Goal: Task Accomplishment & Management: Manage account settings

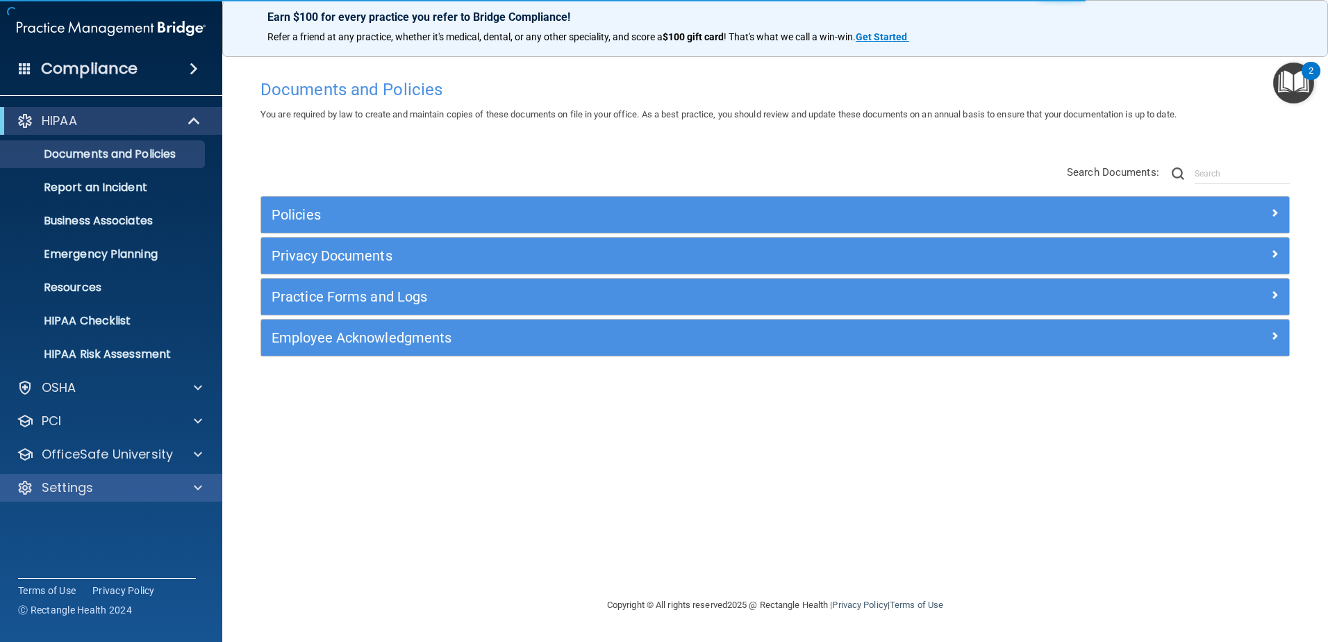
click at [142, 476] on div "Settings" at bounding box center [111, 488] width 223 height 28
click at [144, 478] on div "Settings" at bounding box center [111, 488] width 223 height 28
click at [196, 488] on span at bounding box center [198, 487] width 8 height 17
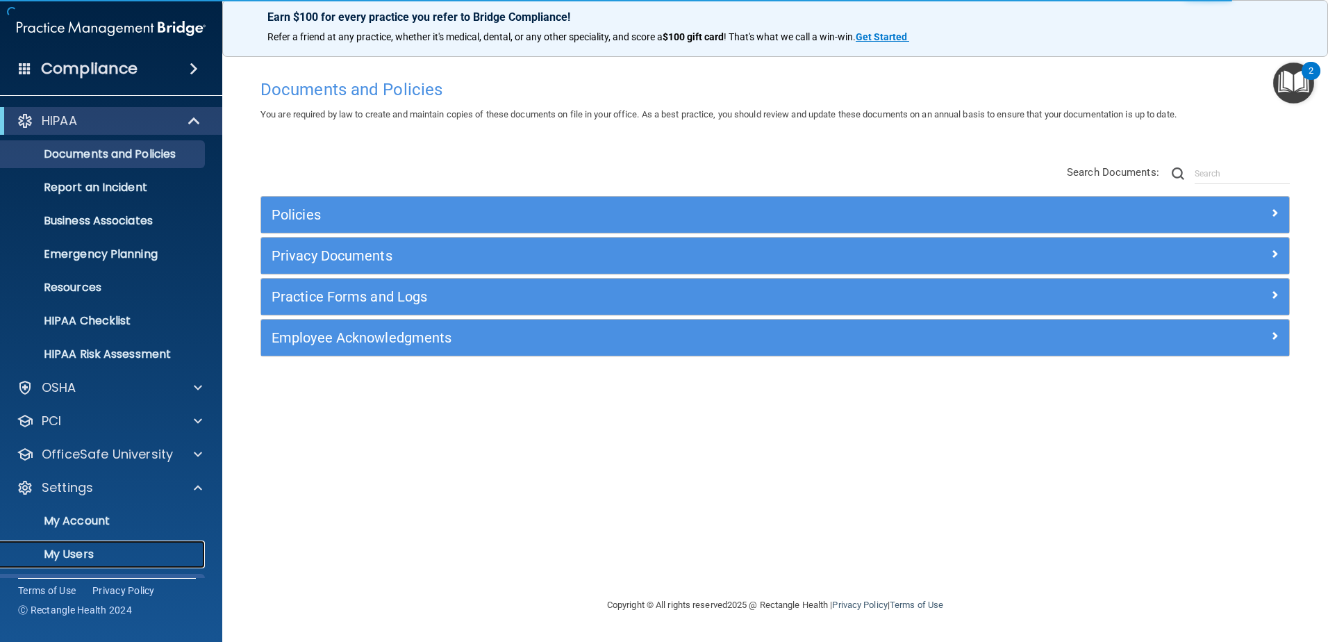
click at [131, 553] on p "My Users" at bounding box center [104, 554] width 190 height 14
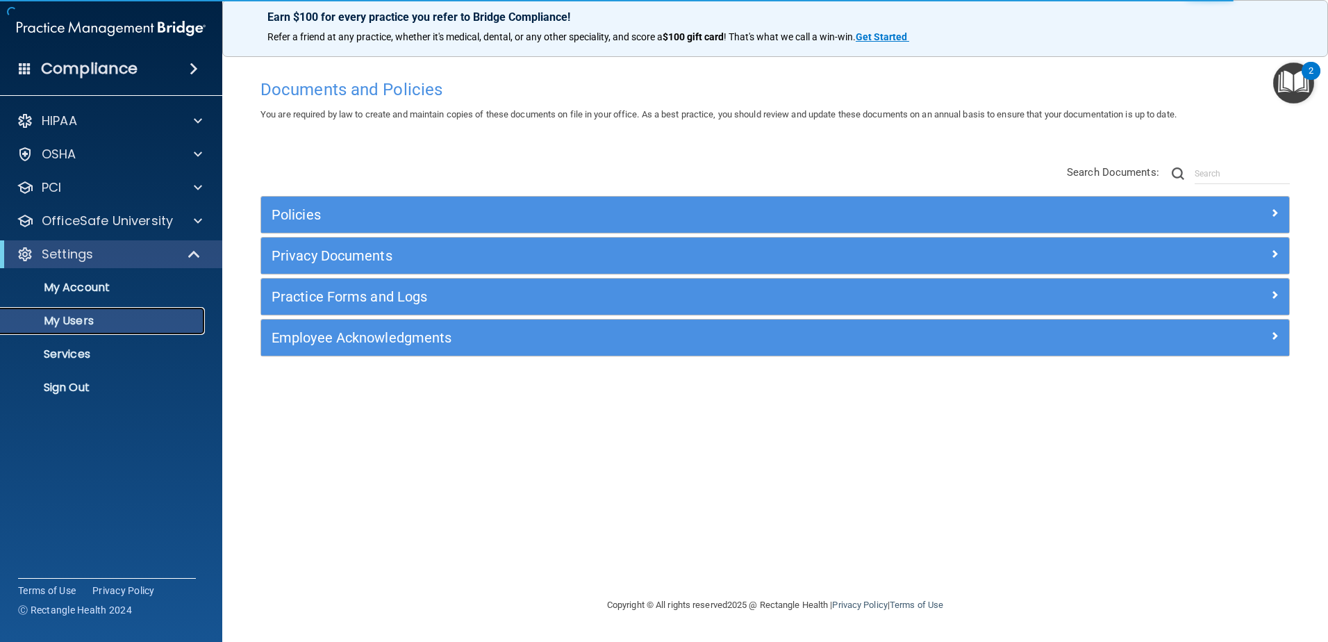
select select "20"
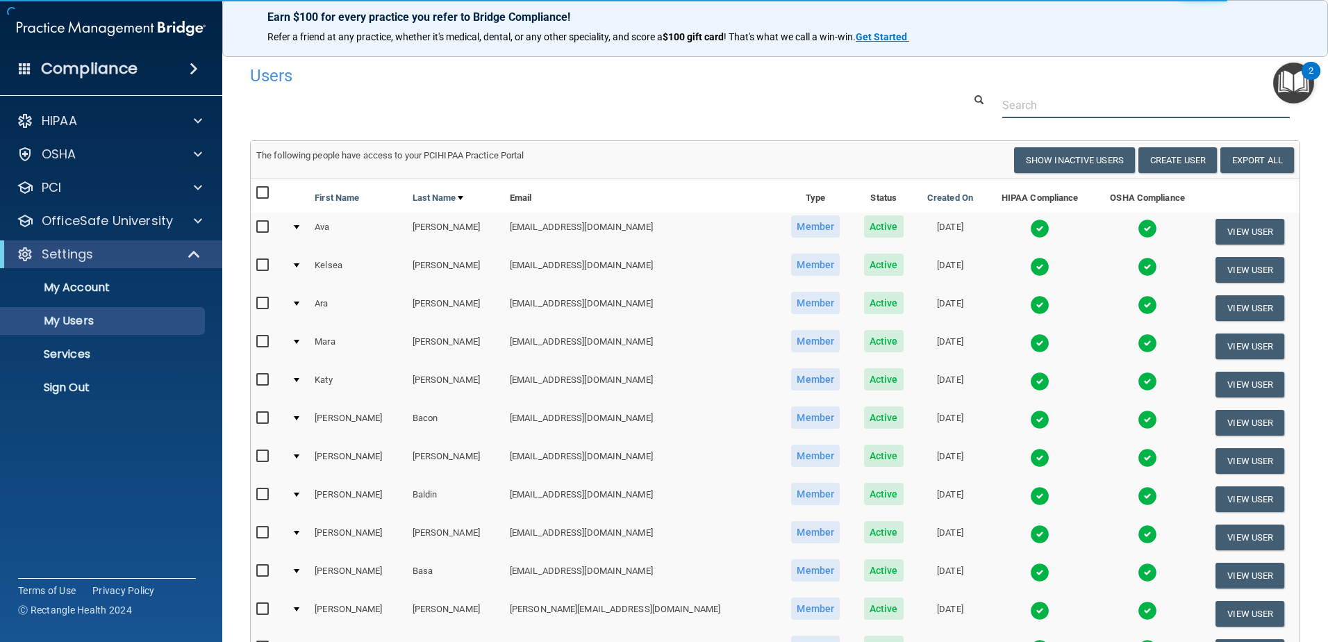
click at [1030, 107] on input "text" at bounding box center [1146, 105] width 288 height 26
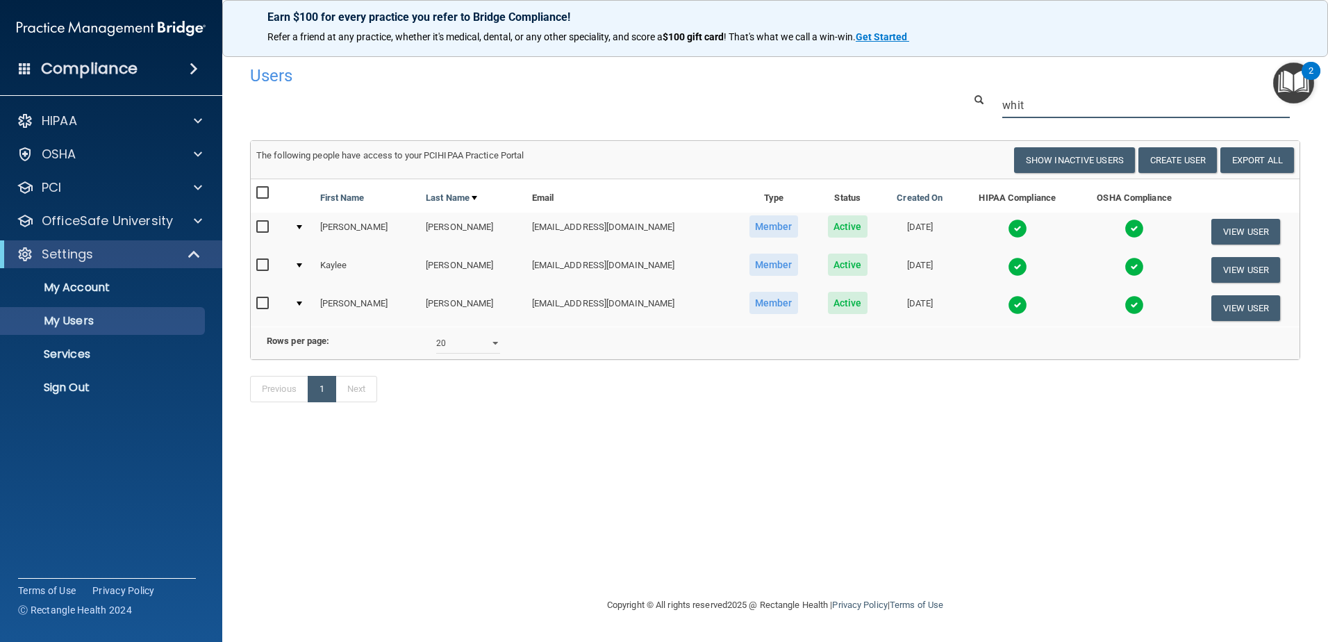
click at [1034, 103] on input "whit" at bounding box center [1146, 105] width 288 height 26
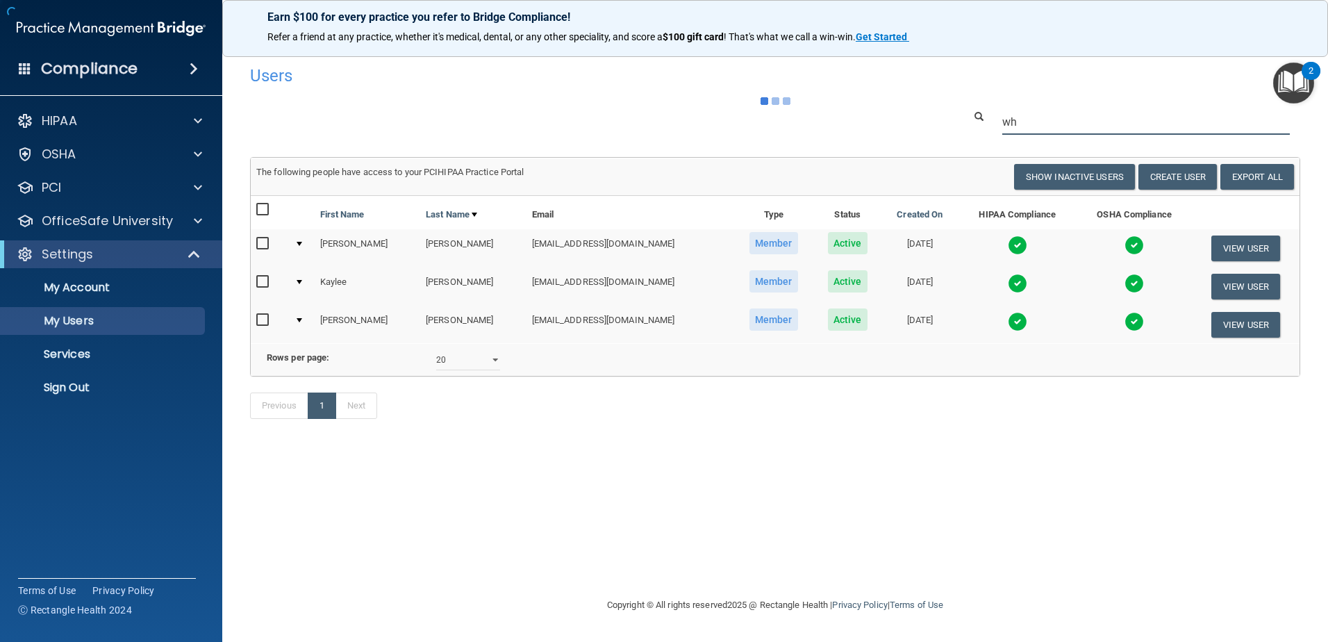
type input "w"
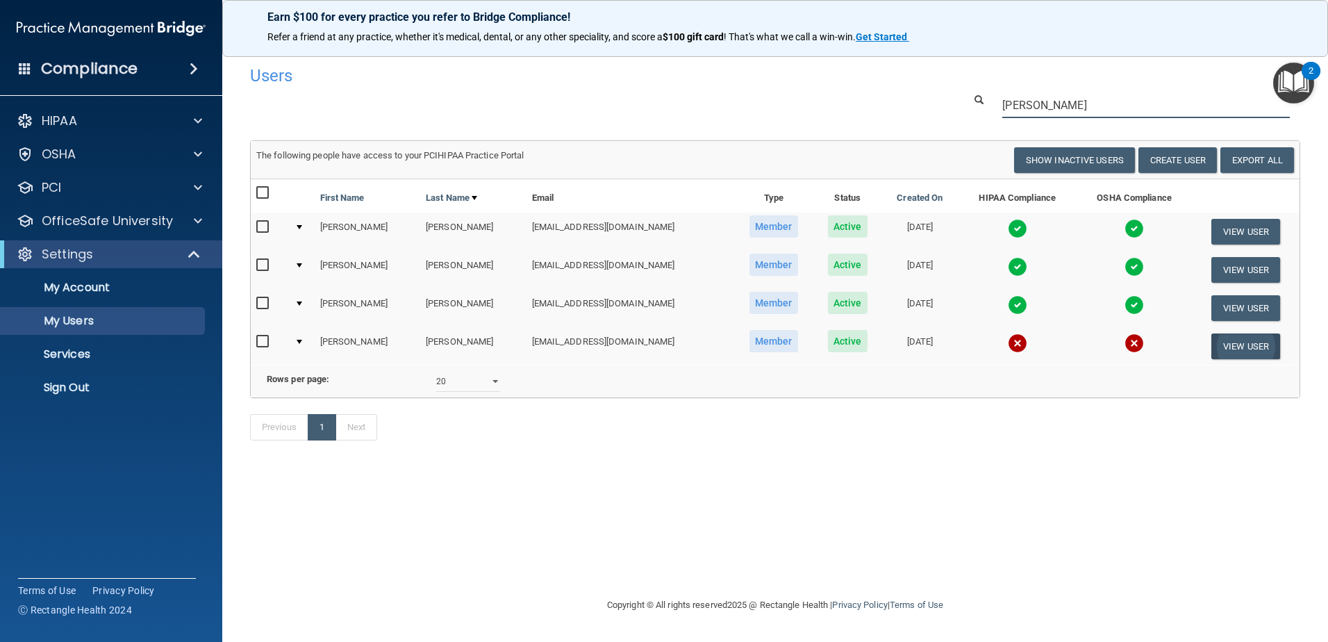
type input "[PERSON_NAME]"
click at [1227, 343] on button "View User" at bounding box center [1245, 346] width 69 height 26
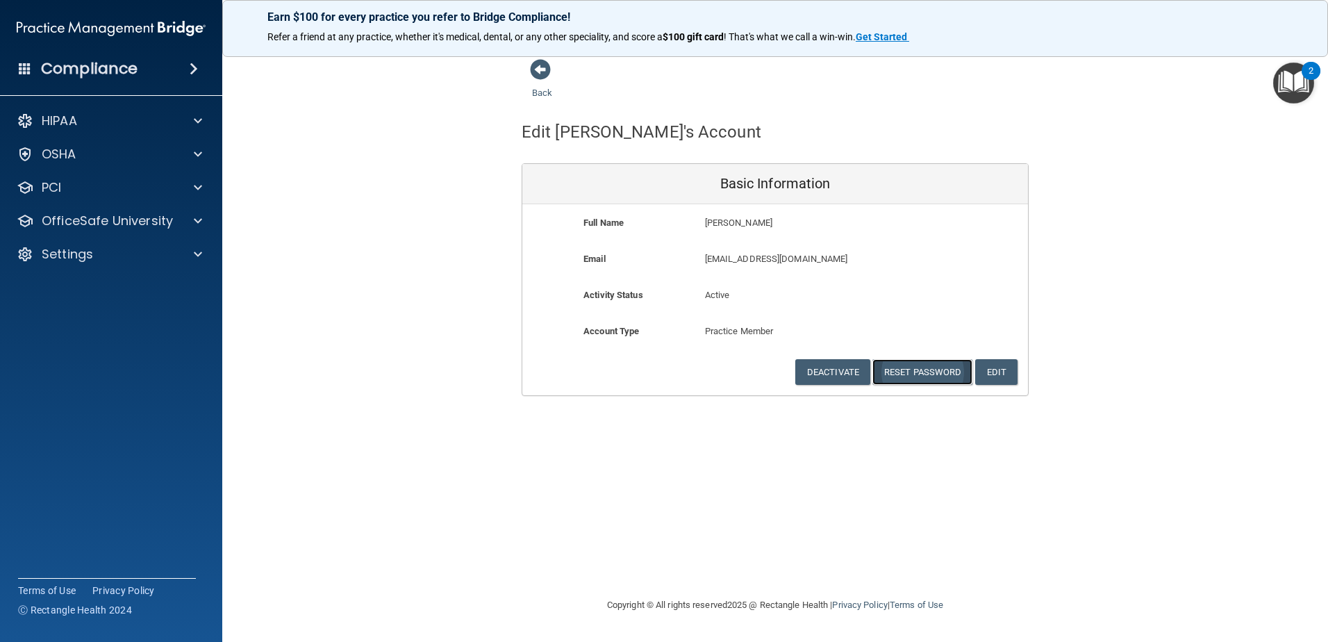
click at [917, 373] on button "Reset Password" at bounding box center [922, 372] width 100 height 26
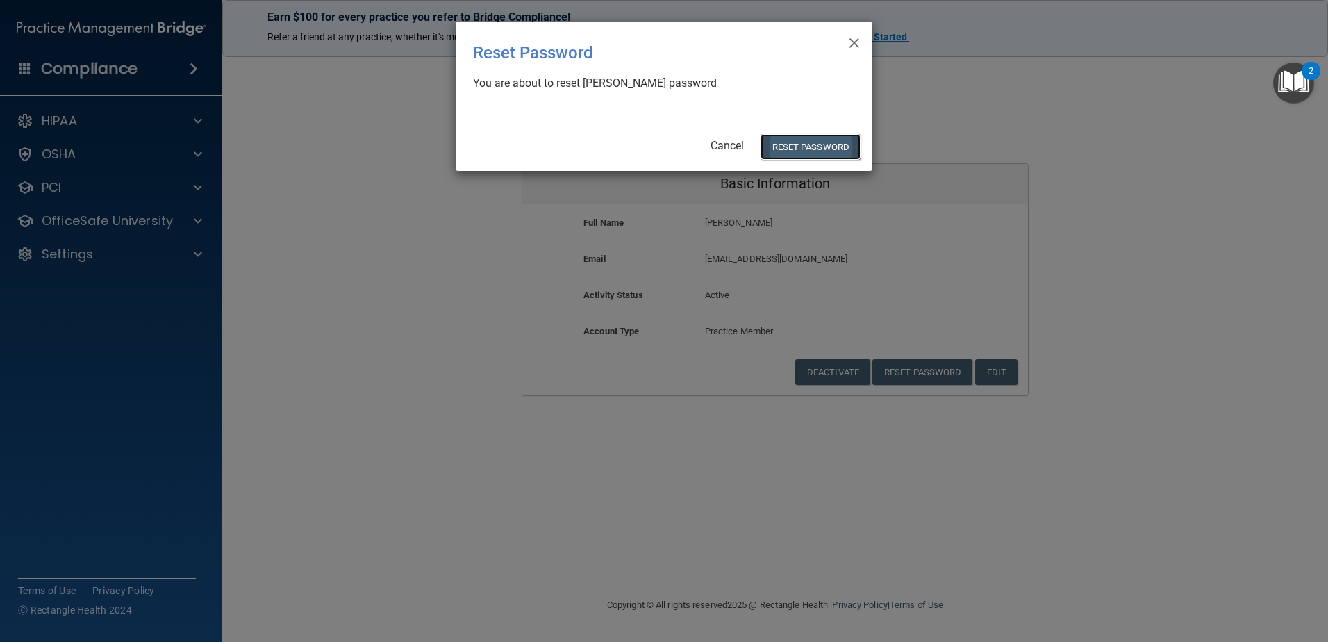
click at [822, 144] on button "Reset Password" at bounding box center [810, 147] width 100 height 26
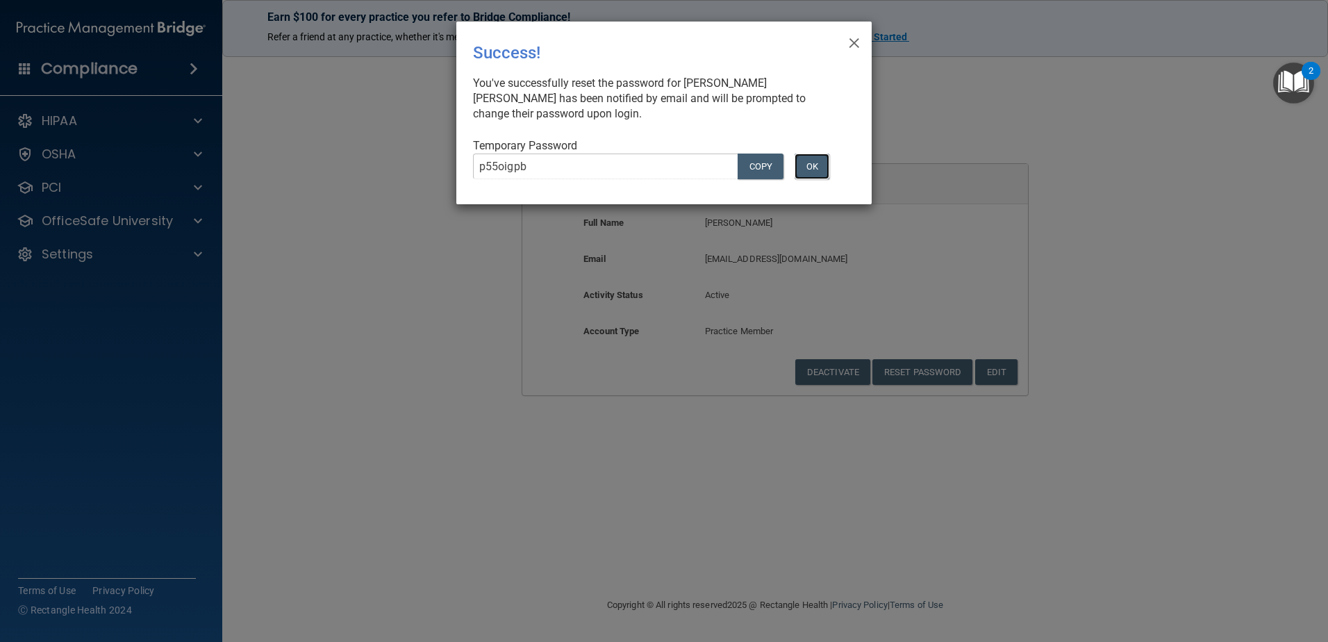
click at [825, 164] on button "OK" at bounding box center [811, 166] width 35 height 26
